Goal: Answer question/provide support: Share knowledge or assist other users

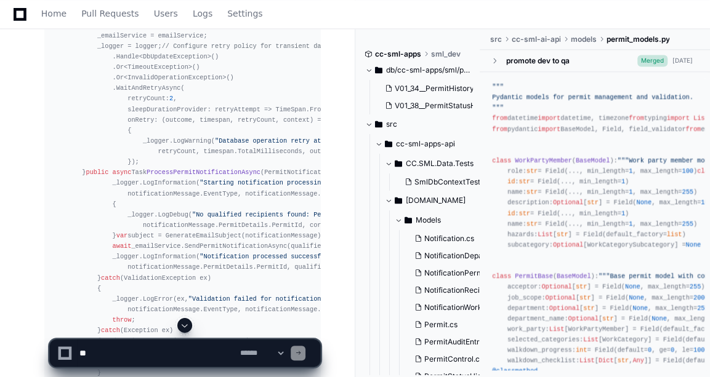
scroll to position [11189, 0]
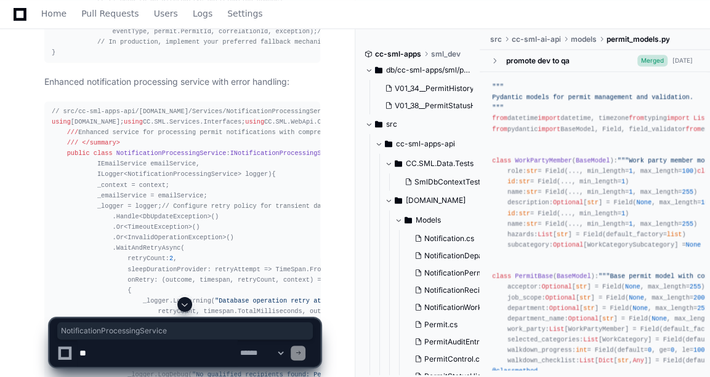
copy span "NotificationProcessingService"
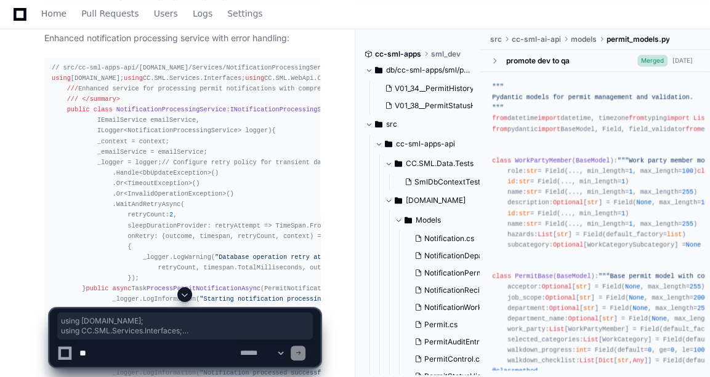
drag, startPoint x: 49, startPoint y: 79, endPoint x: 117, endPoint y: 212, distance: 148.7
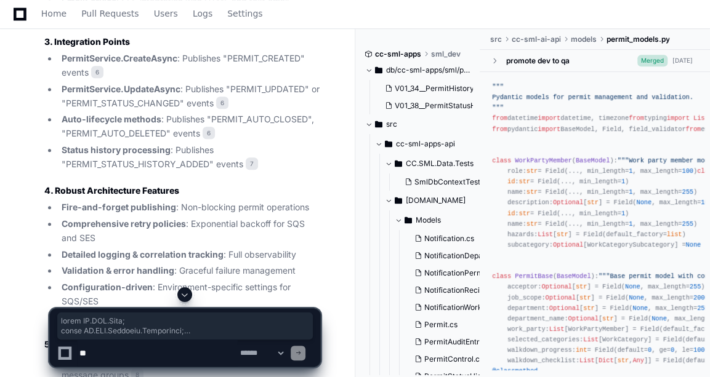
scroll to position [13404, 0]
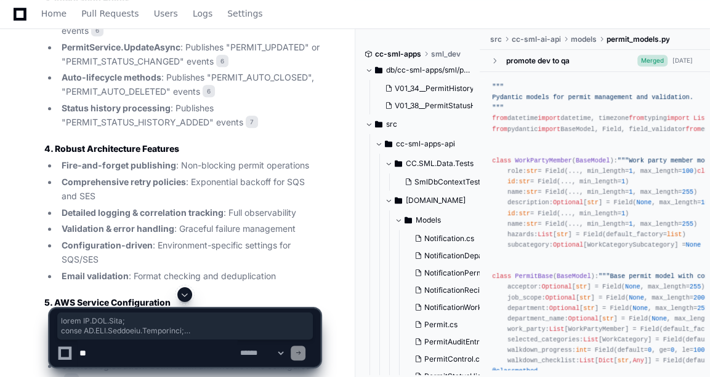
copy div "using [DOMAIN_NAME]; using CC.SML.Services.Interfaces; using CC.SML.WebApi.Comm…"
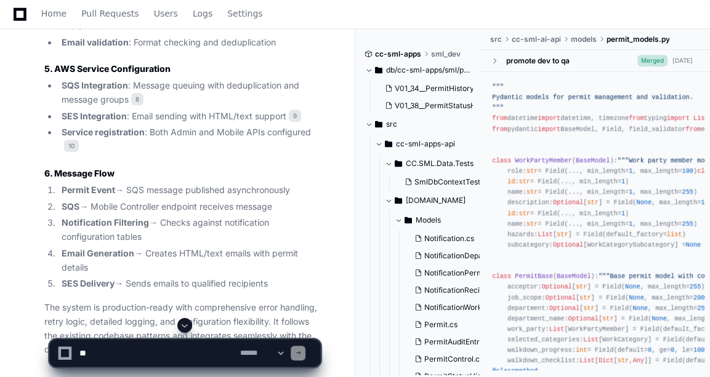
scroll to position [0, 16]
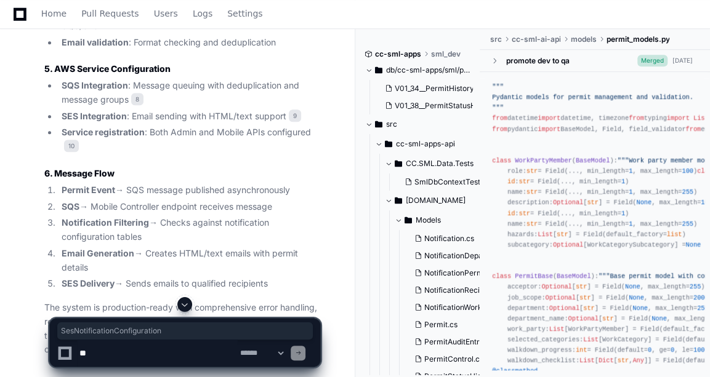
copy span "SesNotificationConfiguration"
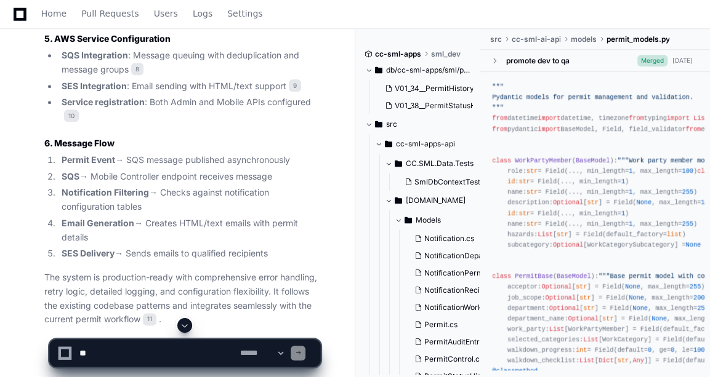
scroll to position [0, 0]
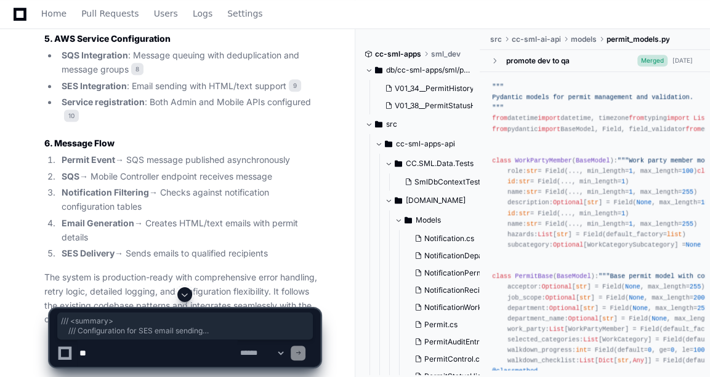
drag, startPoint x: 73, startPoint y: 273, endPoint x: 73, endPoint y: 286, distance: 12.3
copy div "/// <summary> /// Configuration for SES email sending /// </summary> public cla…"
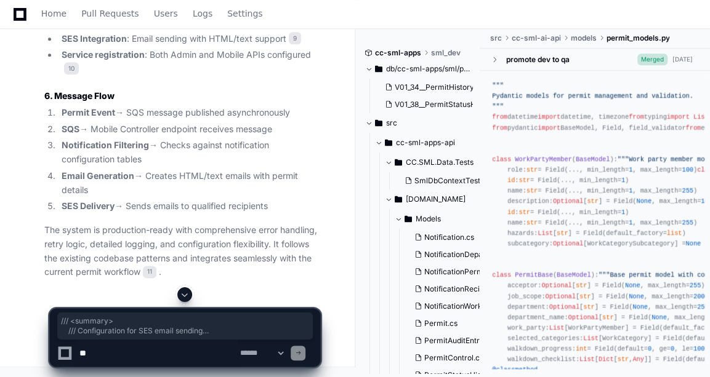
scroll to position [13845, 0]
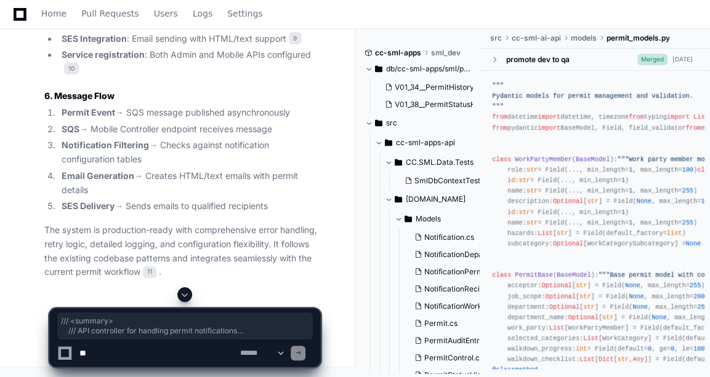
drag, startPoint x: 63, startPoint y: 68, endPoint x: 118, endPoint y: 198, distance: 140.4
copy div "/// <summary> /// API controller for handling permit notifications /// </summar…"
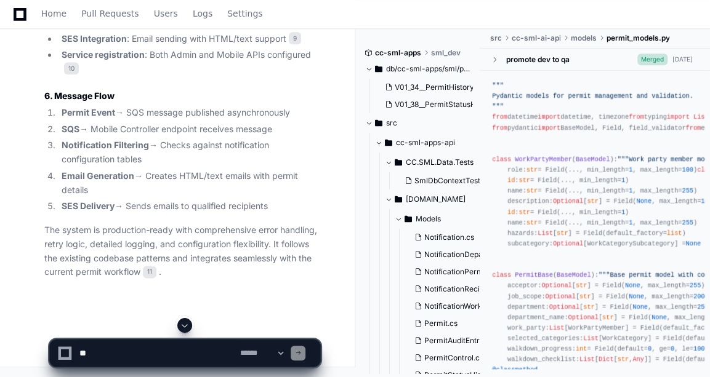
scroll to position [15055, 0]
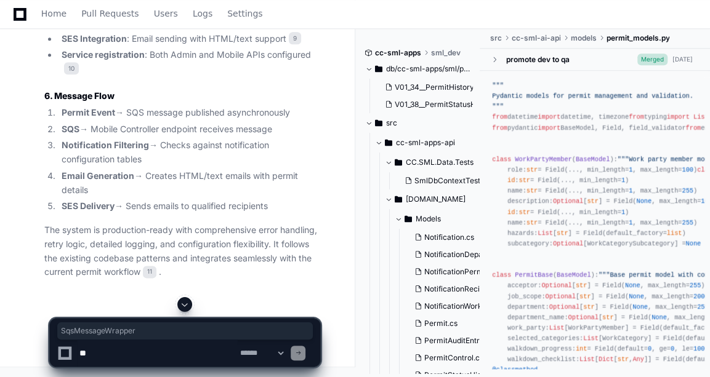
copy span "SqsMessageWrapper"
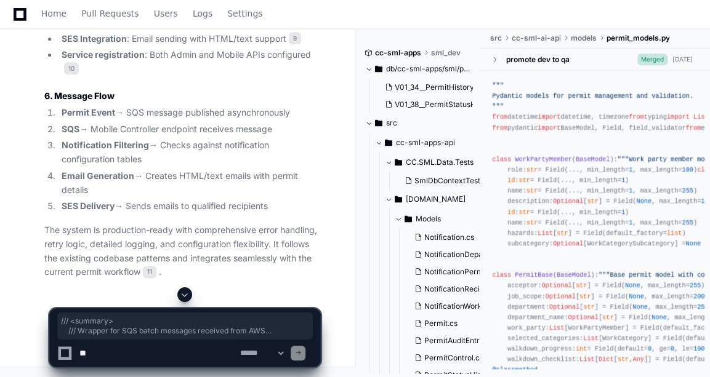
drag, startPoint x: 64, startPoint y: 101, endPoint x: 104, endPoint y: 254, distance: 158.4
copy div "/// <summary> /// Wrapper for SQS batch messages received from AWS /// </summar…"
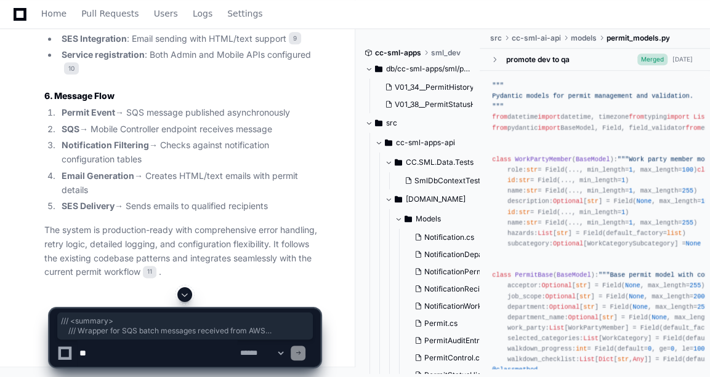
click at [182, 293] on span at bounding box center [185, 295] width 10 height 10
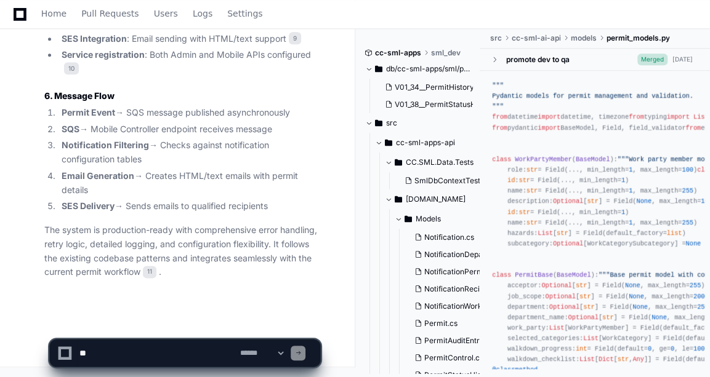
click at [143, 232] on p "The system is production-ready with comprehensive error handling, retry logic, …" at bounding box center [182, 251] width 276 height 56
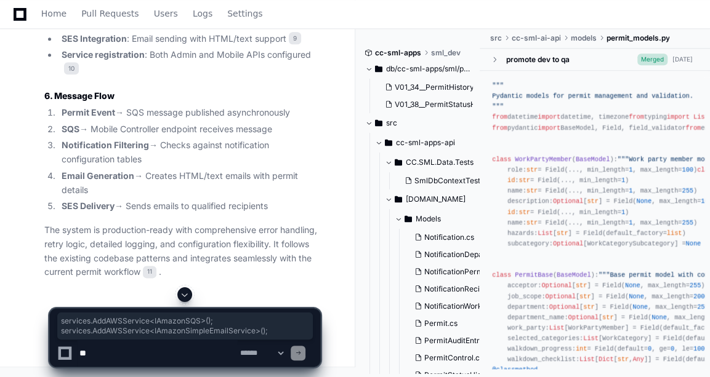
drag, startPoint x: 242, startPoint y: 147, endPoint x: 51, endPoint y: 139, distance: 191.0
copy div "services.AddAWSService<IAmazonSQS>(); services.AddAWSService<IAmazonSimpleEmail…"
drag, startPoint x: 51, startPoint y: 113, endPoint x: 82, endPoint y: 187, distance: 80.6
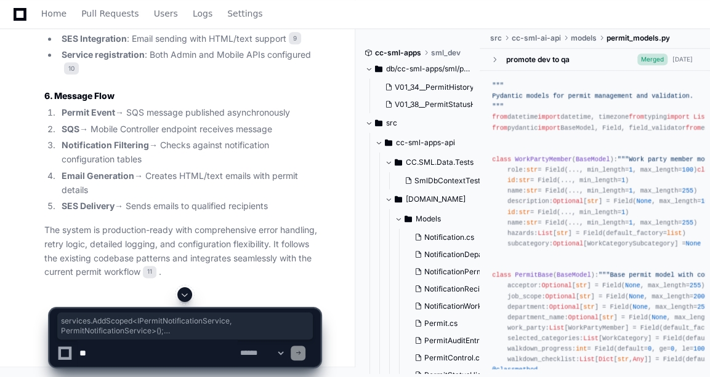
copy div "services.AddScoped<IPermitNotificationService, PermitNotificationService>(); se…"
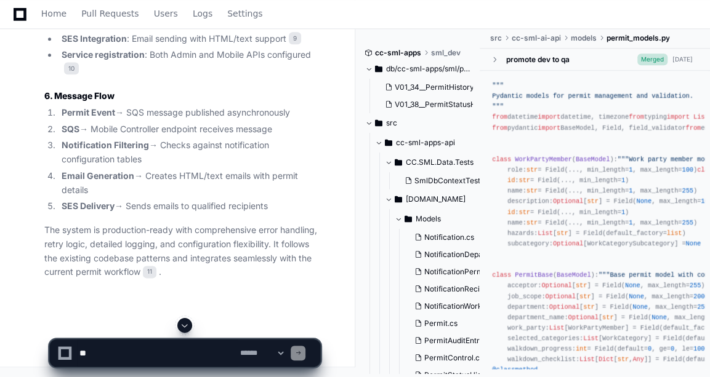
drag, startPoint x: 55, startPoint y: 141, endPoint x: 54, endPoint y: 147, distance: 6.2
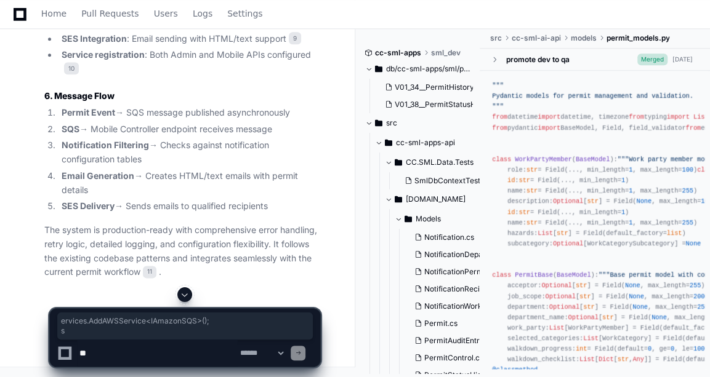
drag, startPoint x: 54, startPoint y: 147, endPoint x: 51, endPoint y: 138, distance: 9.7
drag, startPoint x: 51, startPoint y: 138, endPoint x: 70, endPoint y: 250, distance: 113.7
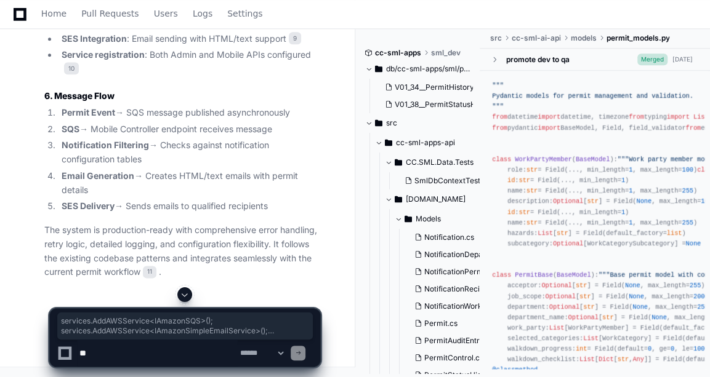
copy div "services.AddAWSService<IAmazonSQS>(); services.AddAWSService<IAmazonSimpleEmail…"
click at [41, 289] on div "**********" at bounding box center [185, 332] width 340 height 90
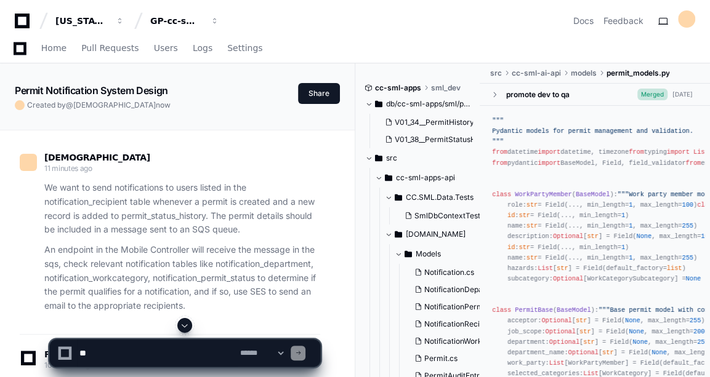
scroll to position [17895, 0]
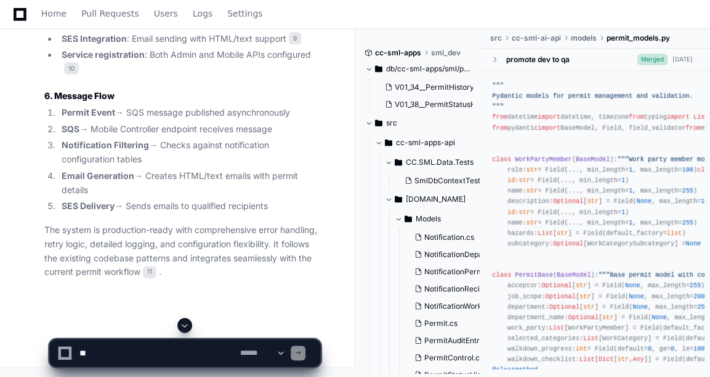
click at [132, 355] on textarea at bounding box center [157, 353] width 161 height 27
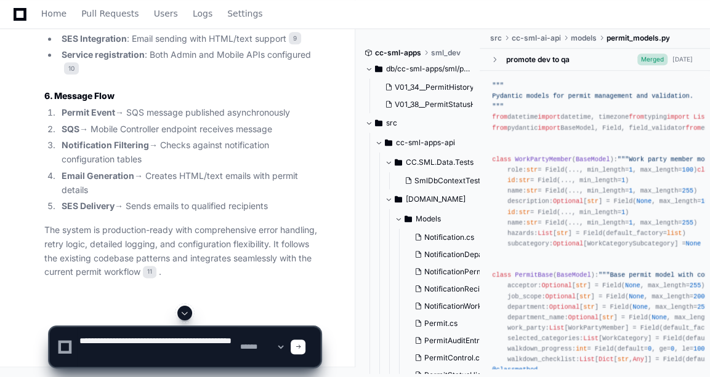
paste textarea "**********"
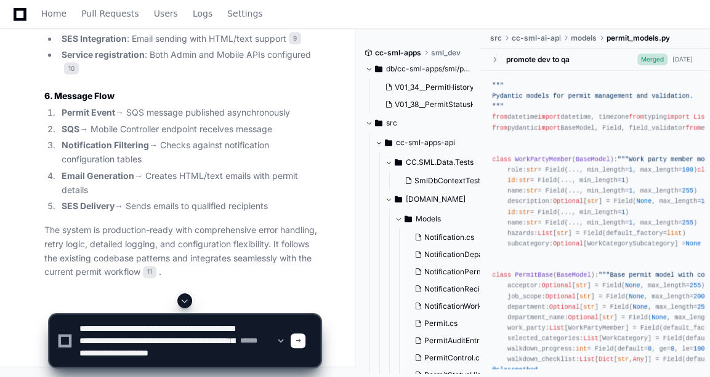
scroll to position [16, 0]
type textarea "**********"
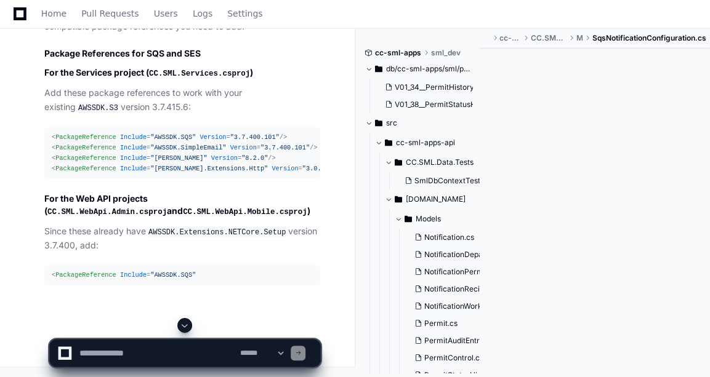
scroll to position [22992, 0]
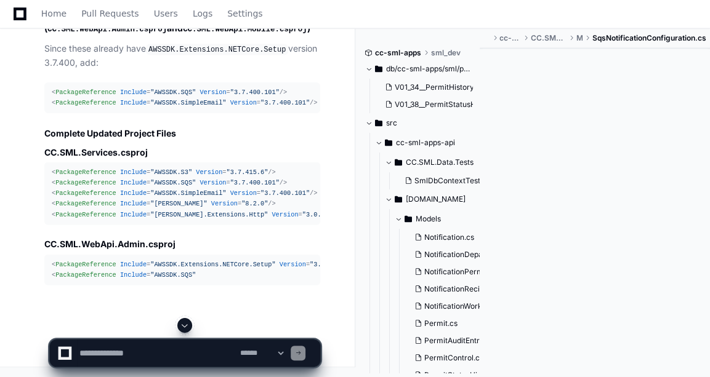
click at [39, 190] on div "CC.SML.WebApi.Admin.csproj 12 CC.SML.WebApi.Mobile.csproj 13 Based on what I fo…" at bounding box center [170, 27] width 300 height 517
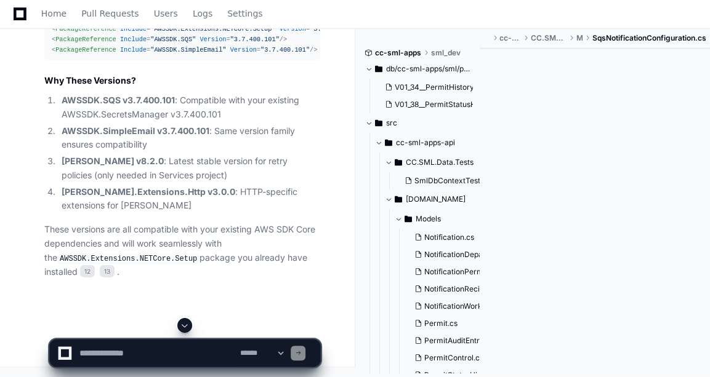
scroll to position [23284, 0]
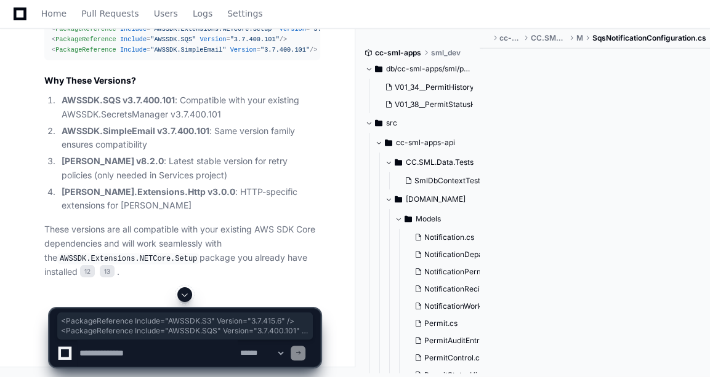
drag, startPoint x: 303, startPoint y: 137, endPoint x: 50, endPoint y: 115, distance: 254.6
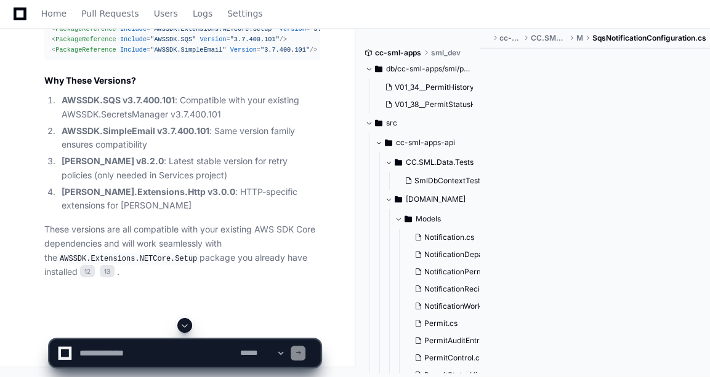
click at [132, 354] on textarea at bounding box center [157, 353] width 161 height 27
click at [140, 348] on textarea at bounding box center [157, 353] width 161 height 27
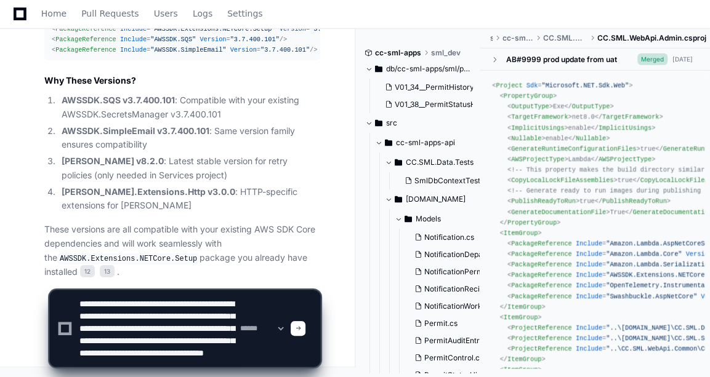
scroll to position [28, 0]
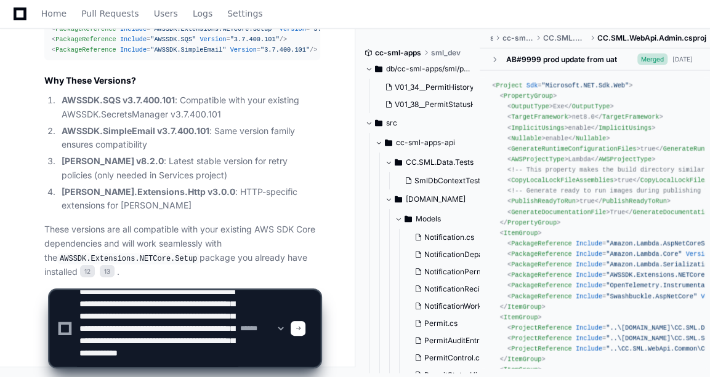
type textarea "**********"
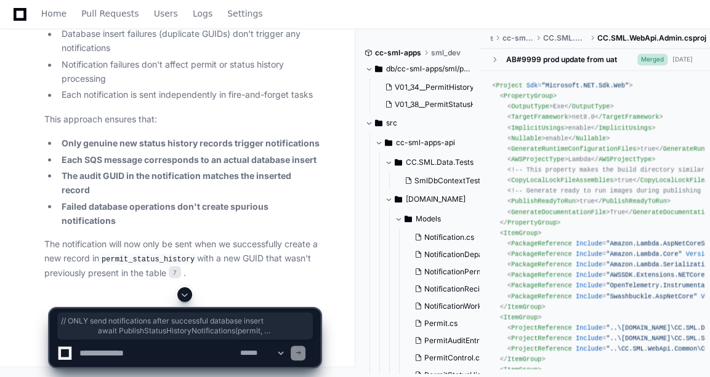
scroll to position [0, 177]
drag, startPoint x: 121, startPoint y: 190, endPoint x: 271, endPoint y: 196, distance: 150.3
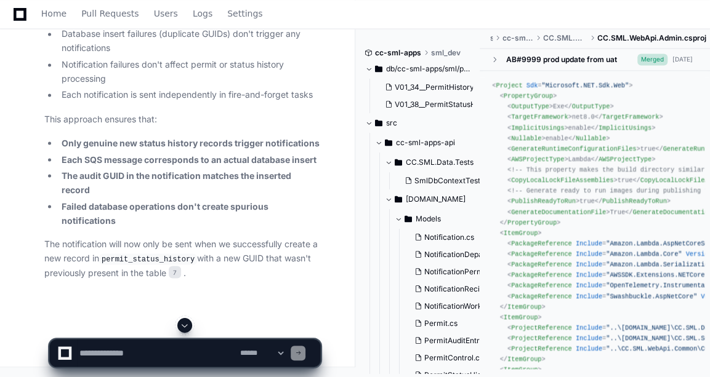
scroll to position [25511, 0]
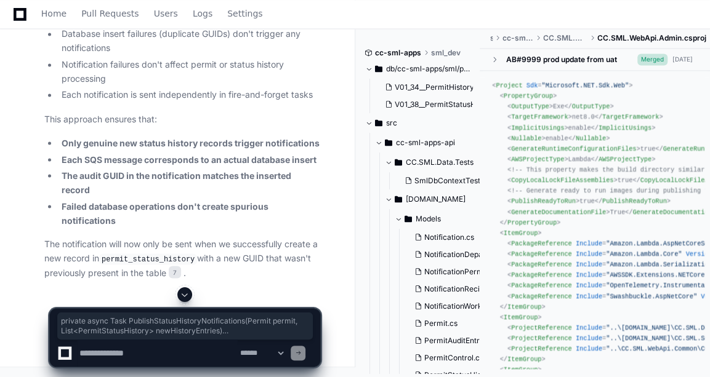
drag, startPoint x: 76, startPoint y: 80, endPoint x: 113, endPoint y: 189, distance: 115.1
